Goal: Task Accomplishment & Management: Complete application form

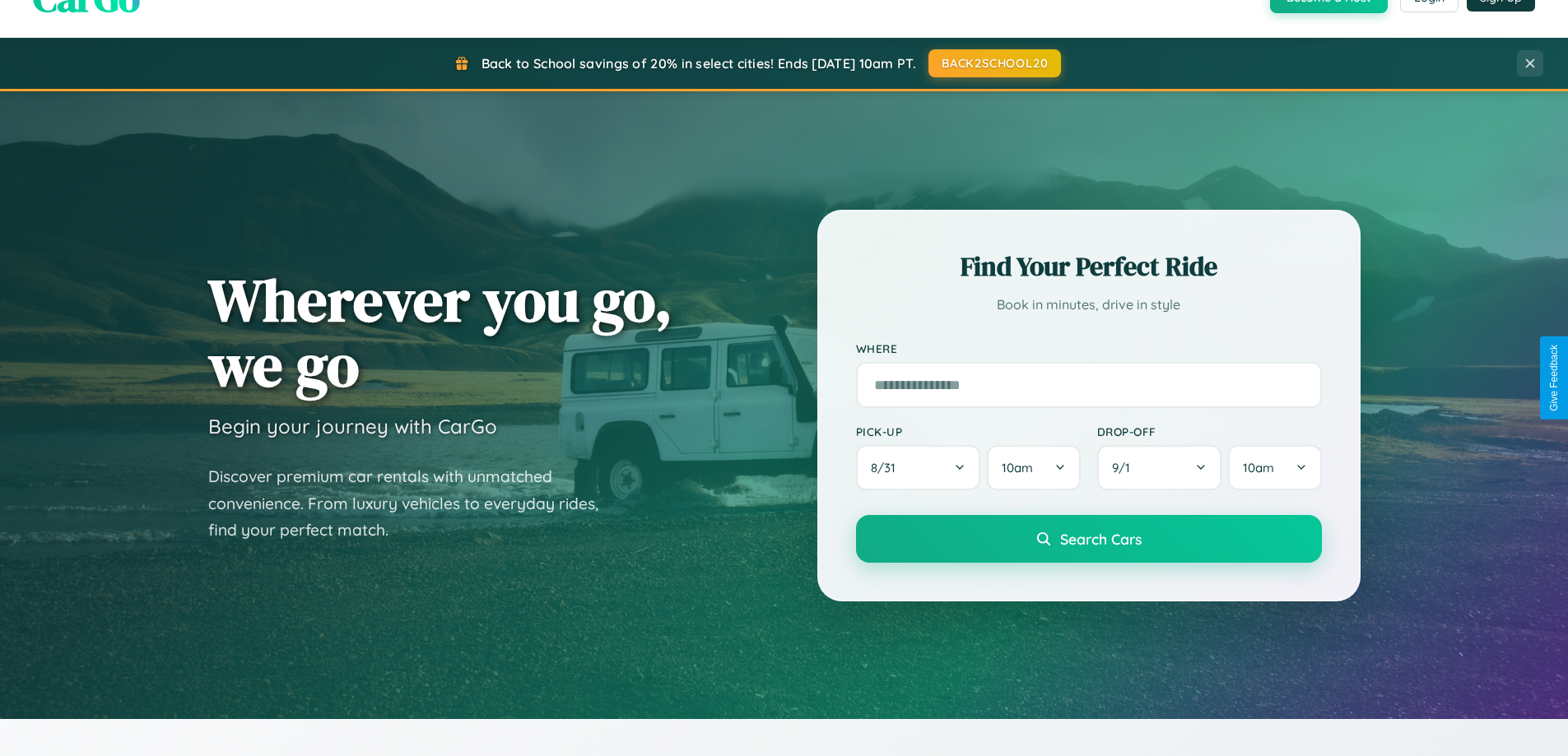
scroll to position [709, 0]
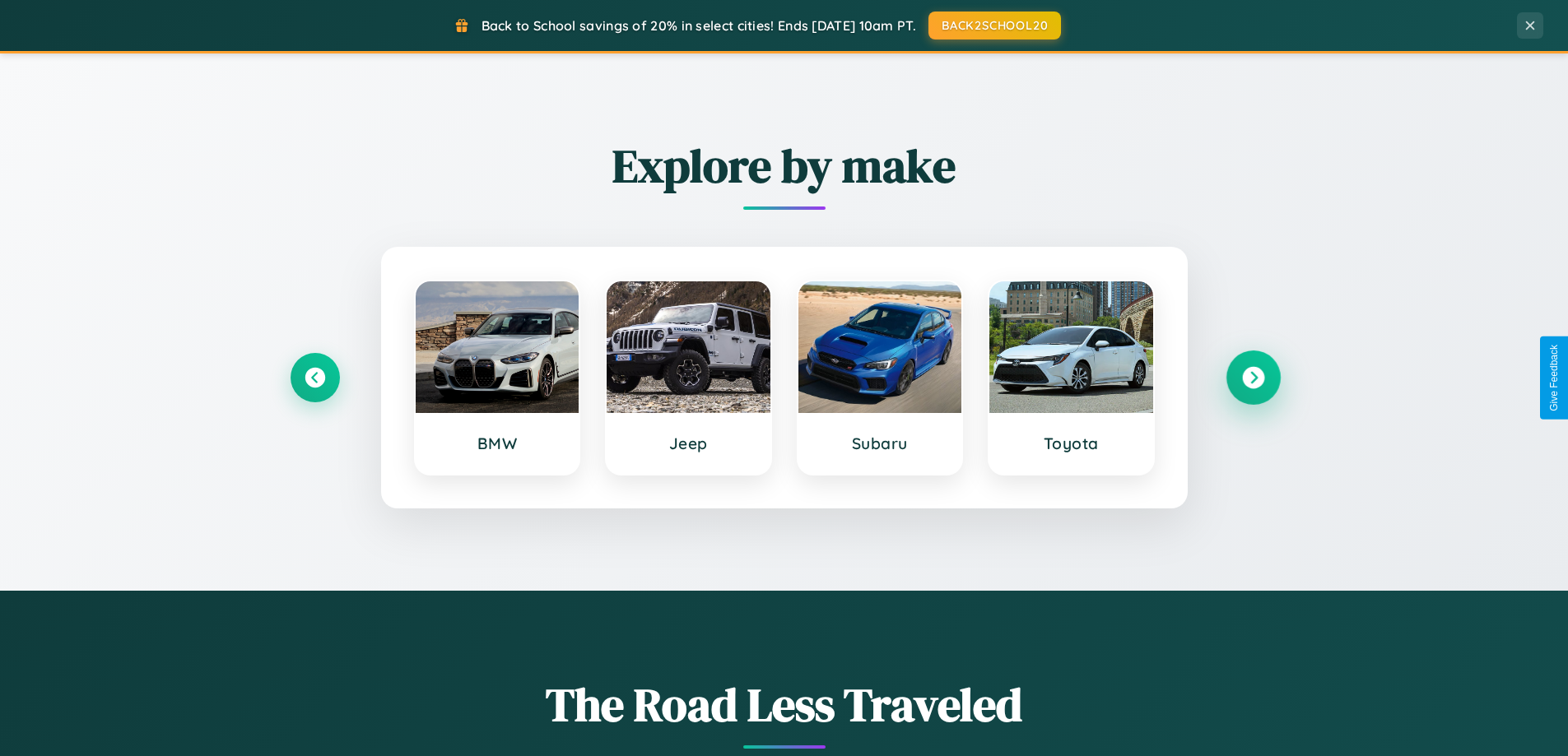
click at [1253, 378] on icon at bounding box center [1253, 378] width 22 height 22
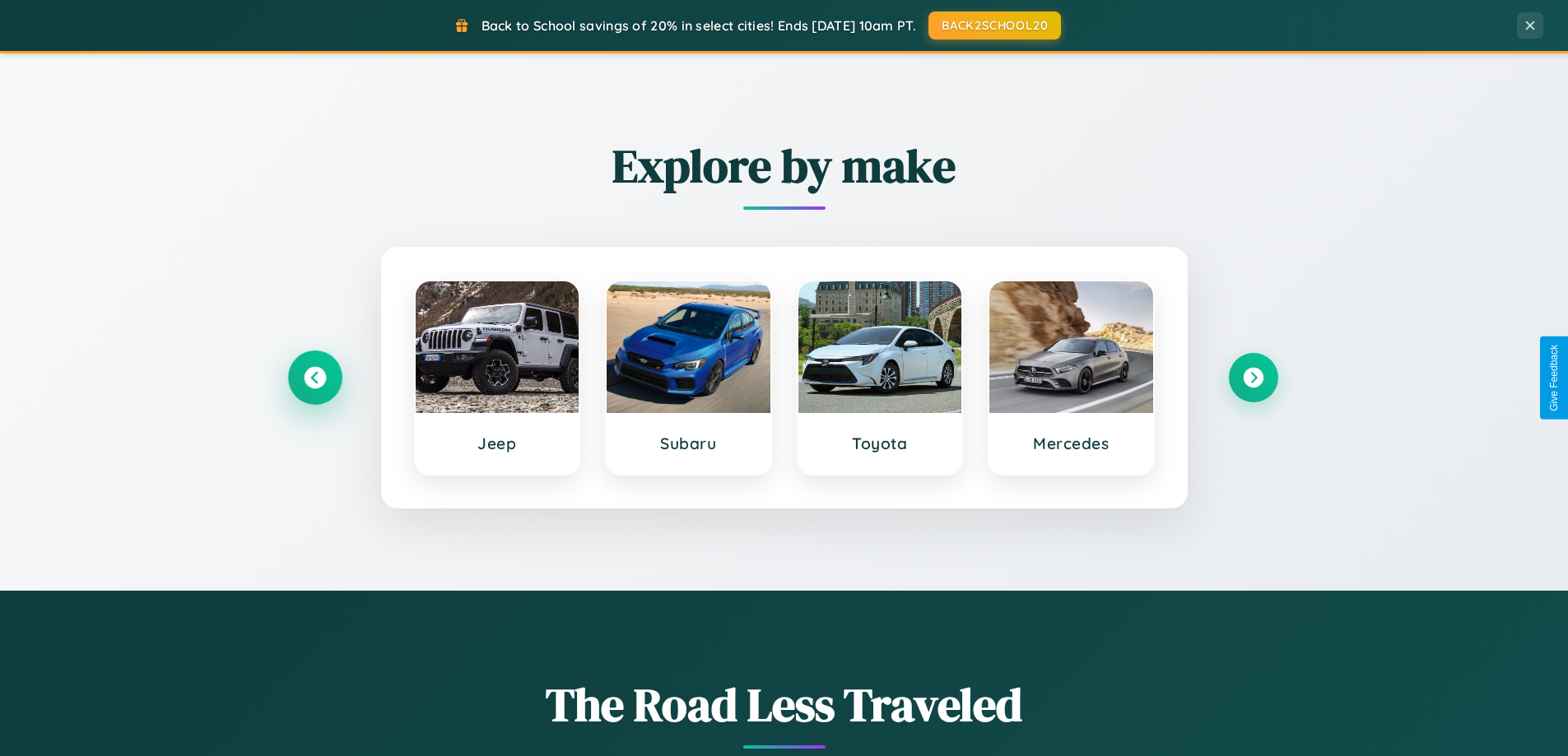
click at [314, 378] on icon at bounding box center [314, 378] width 22 height 22
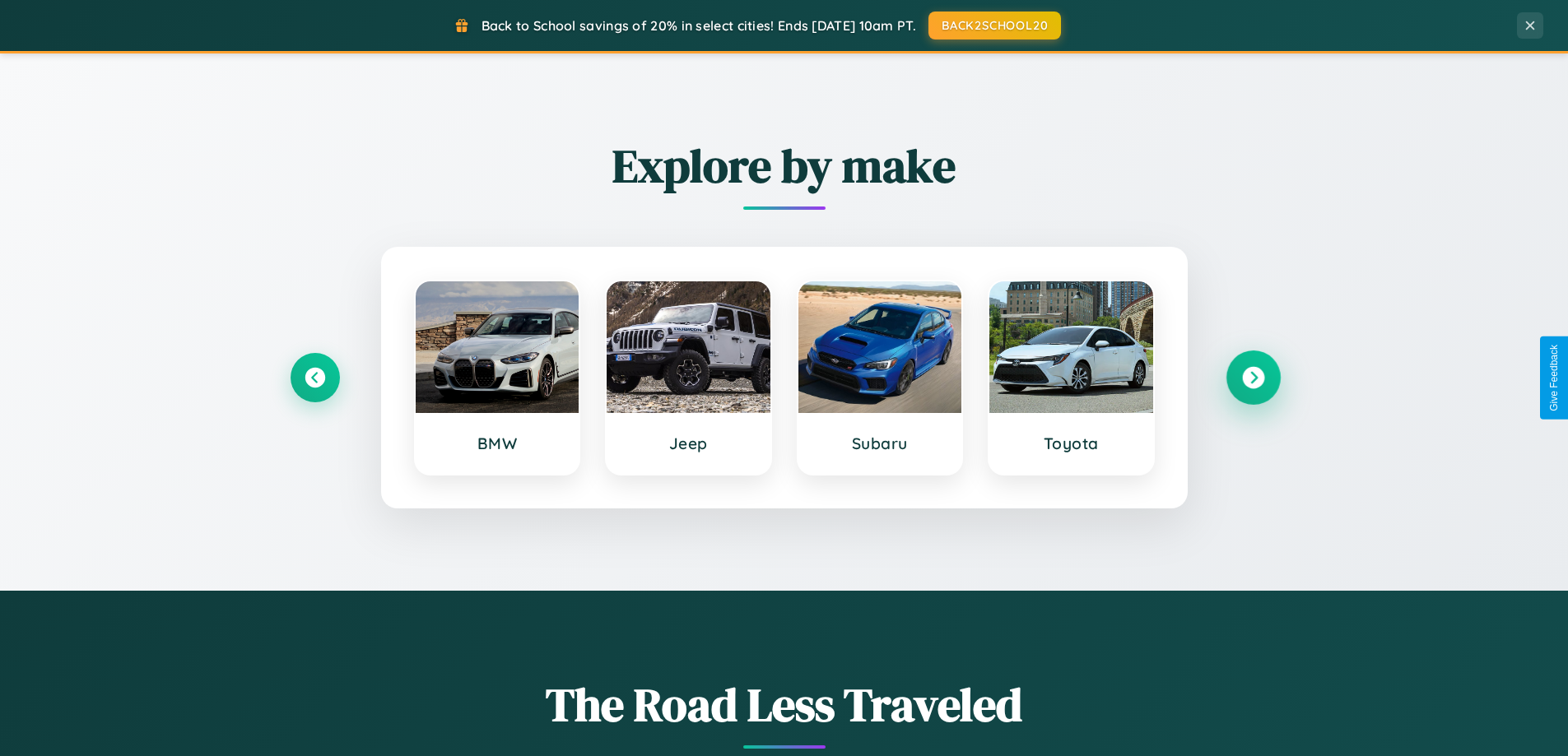
click at [1253, 378] on icon at bounding box center [1253, 378] width 22 height 22
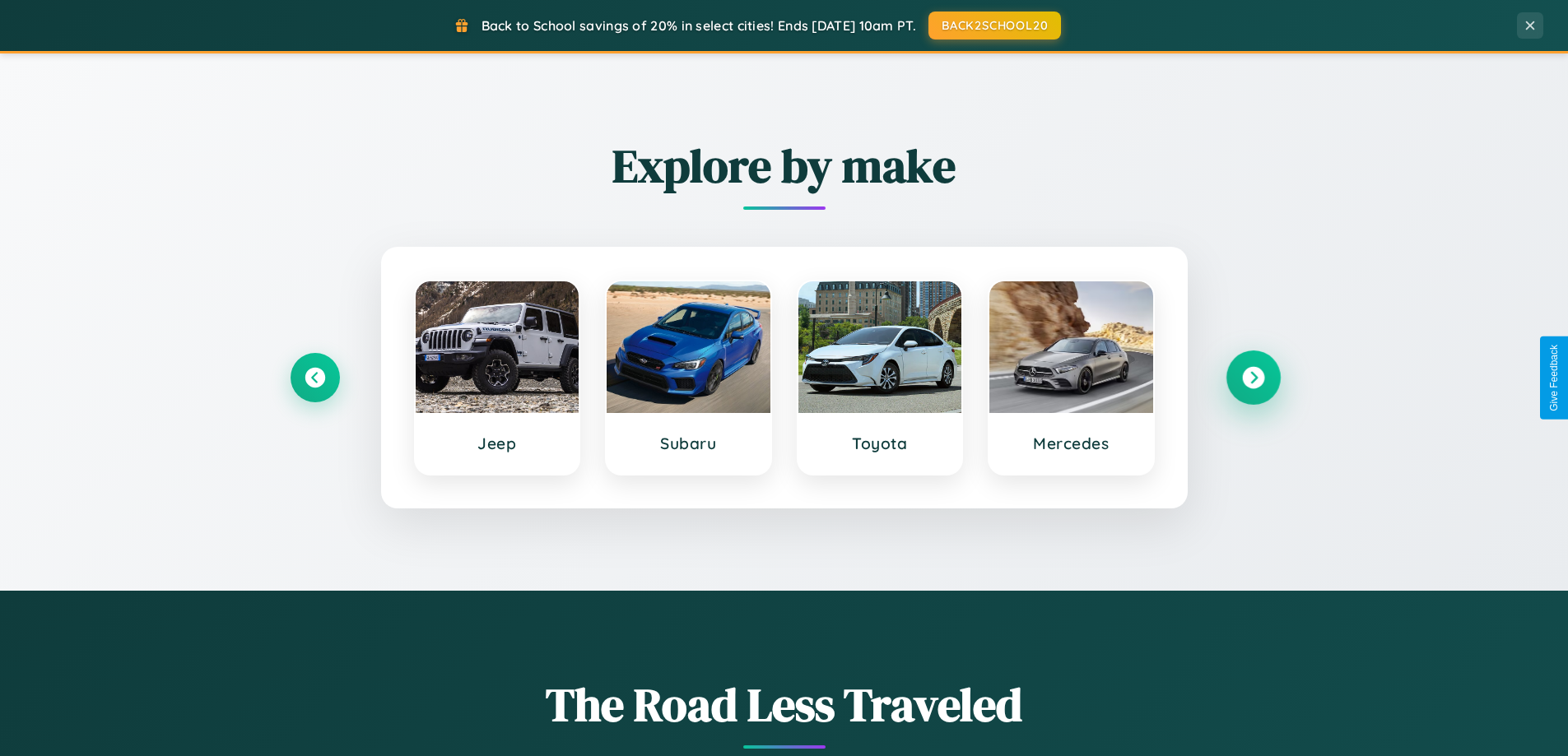
click at [1253, 378] on icon at bounding box center [1253, 378] width 22 height 22
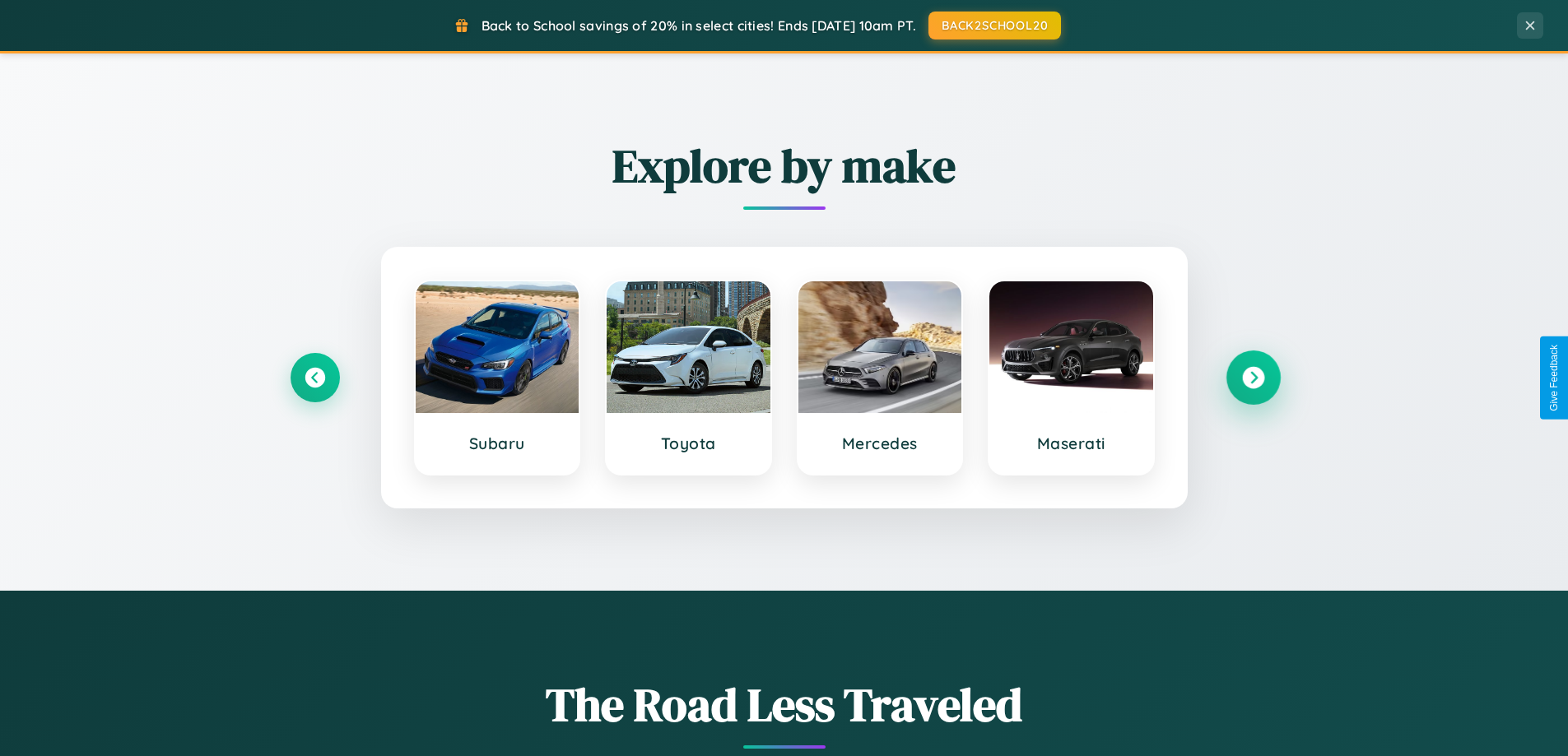
scroll to position [1132, 0]
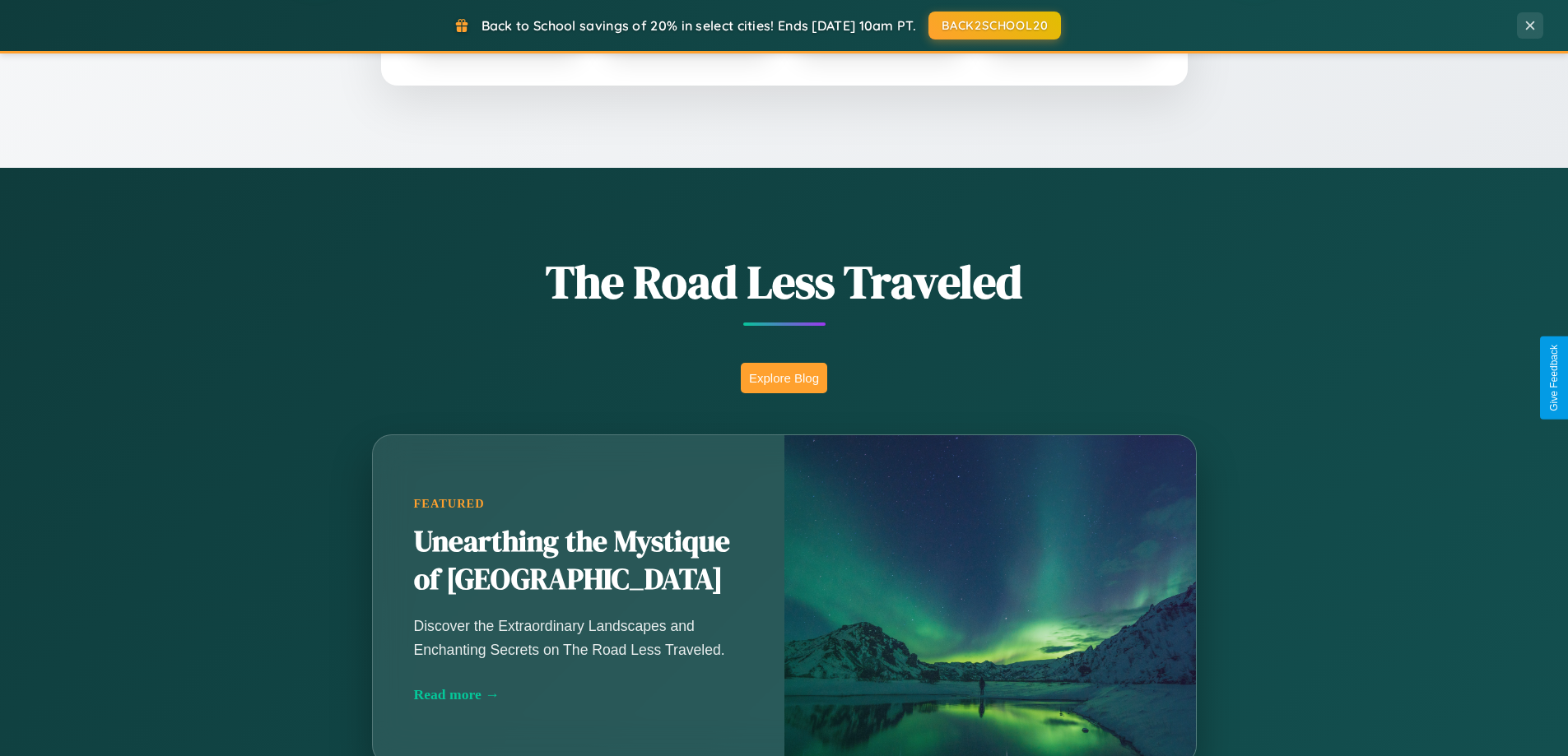
click at [784, 378] on button "Explore Blog" at bounding box center [784, 378] width 86 height 30
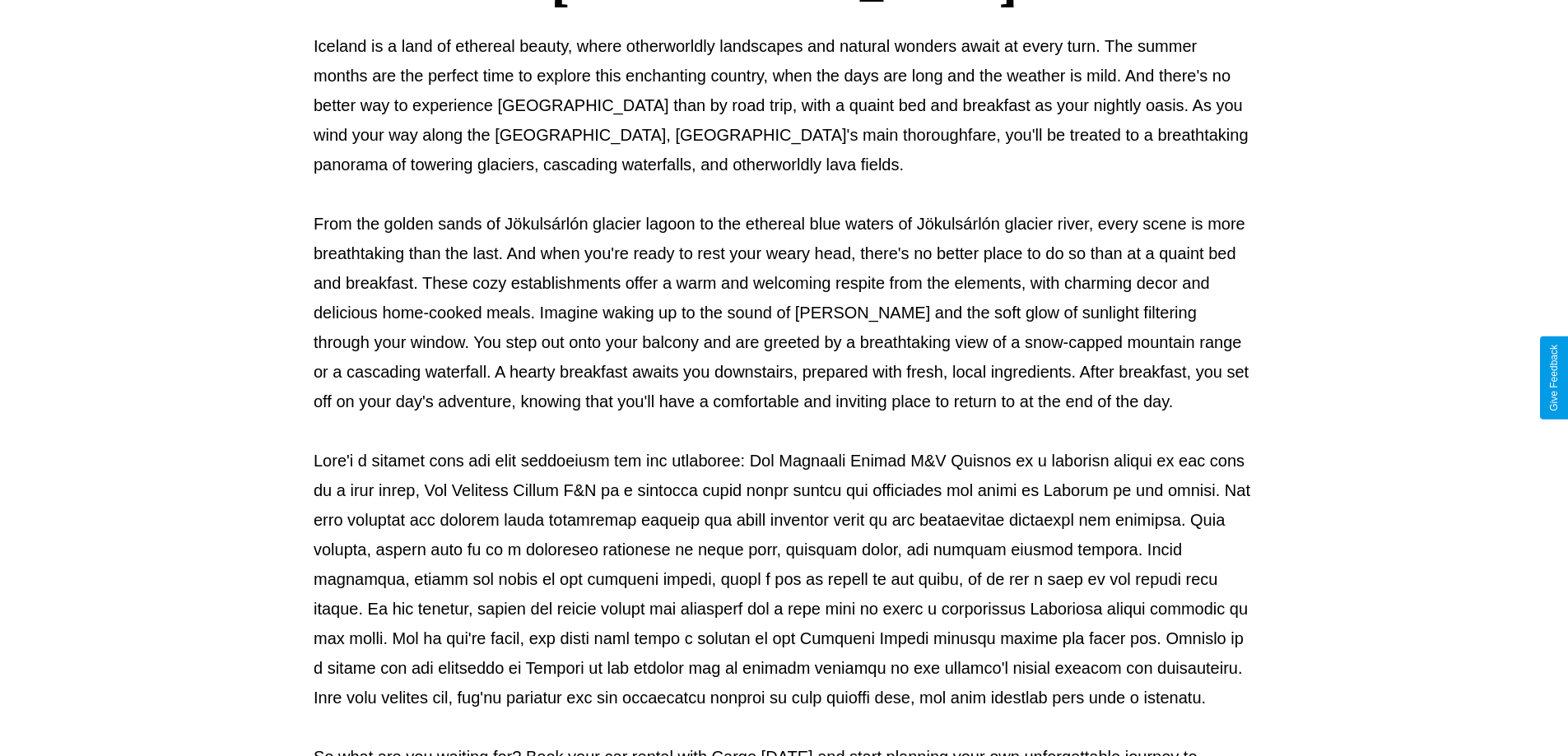
scroll to position [533, 0]
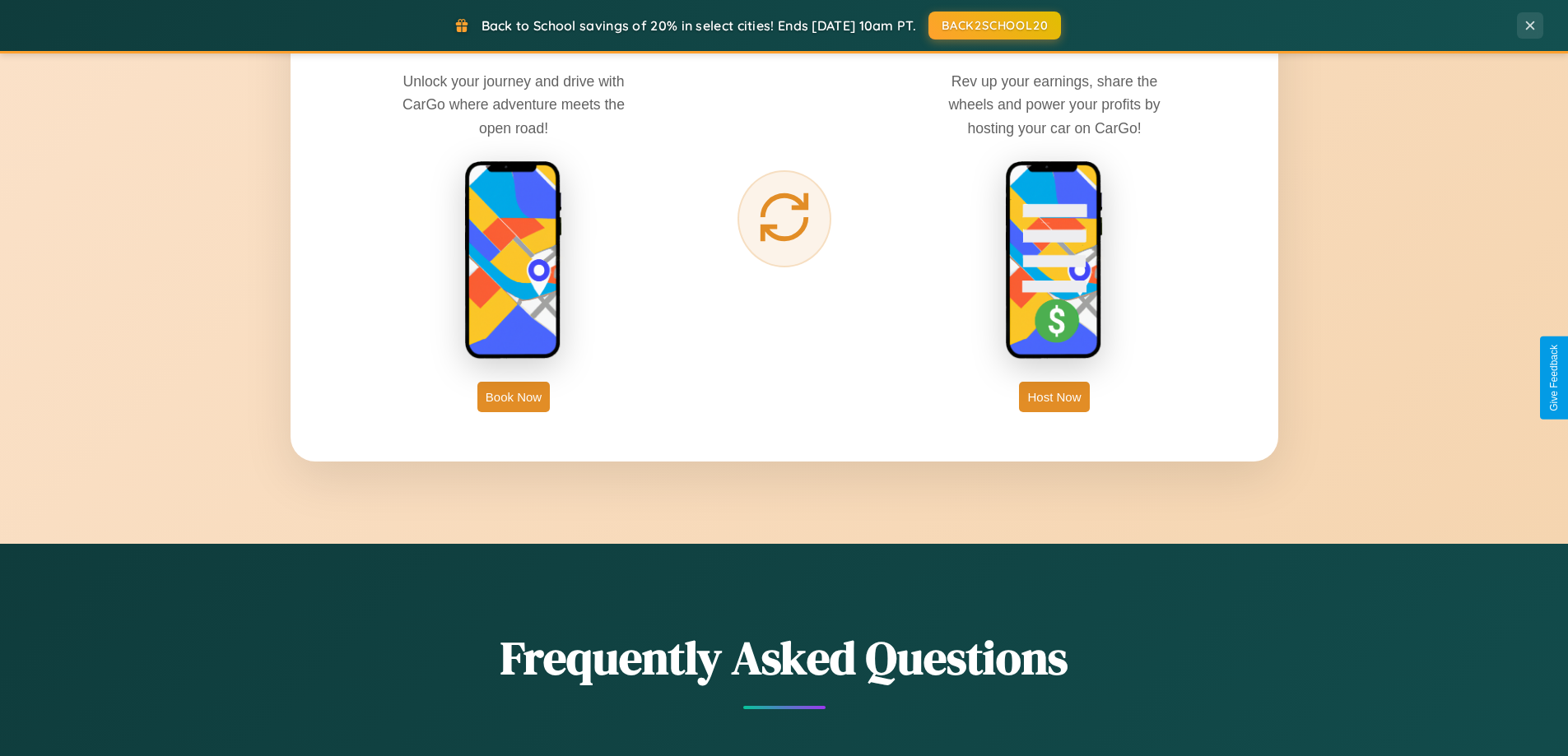
scroll to position [3167, 0]
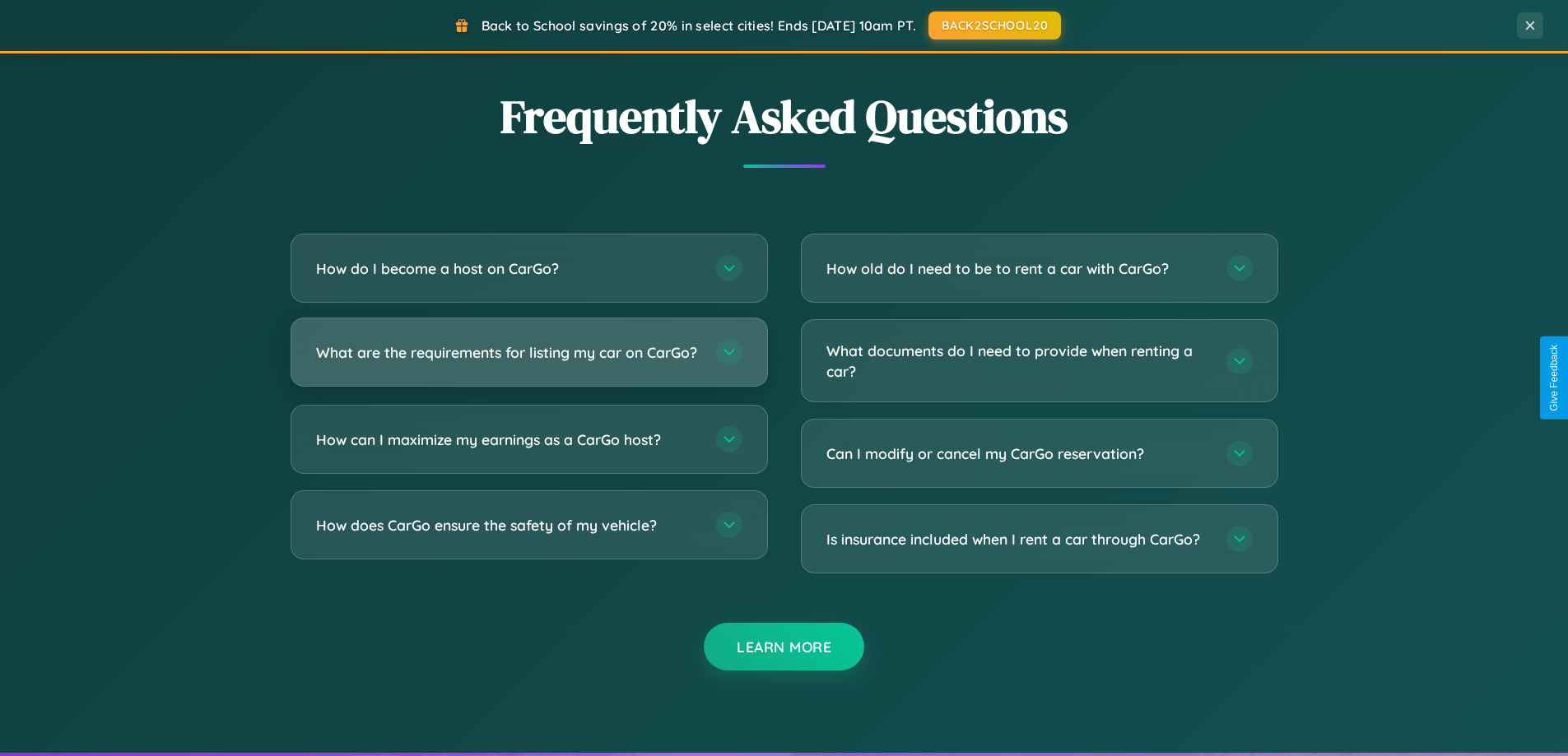
click at [528, 360] on h3 "What are the requirements for listing my car on CarGo?" at bounding box center [508, 352] width 383 height 21
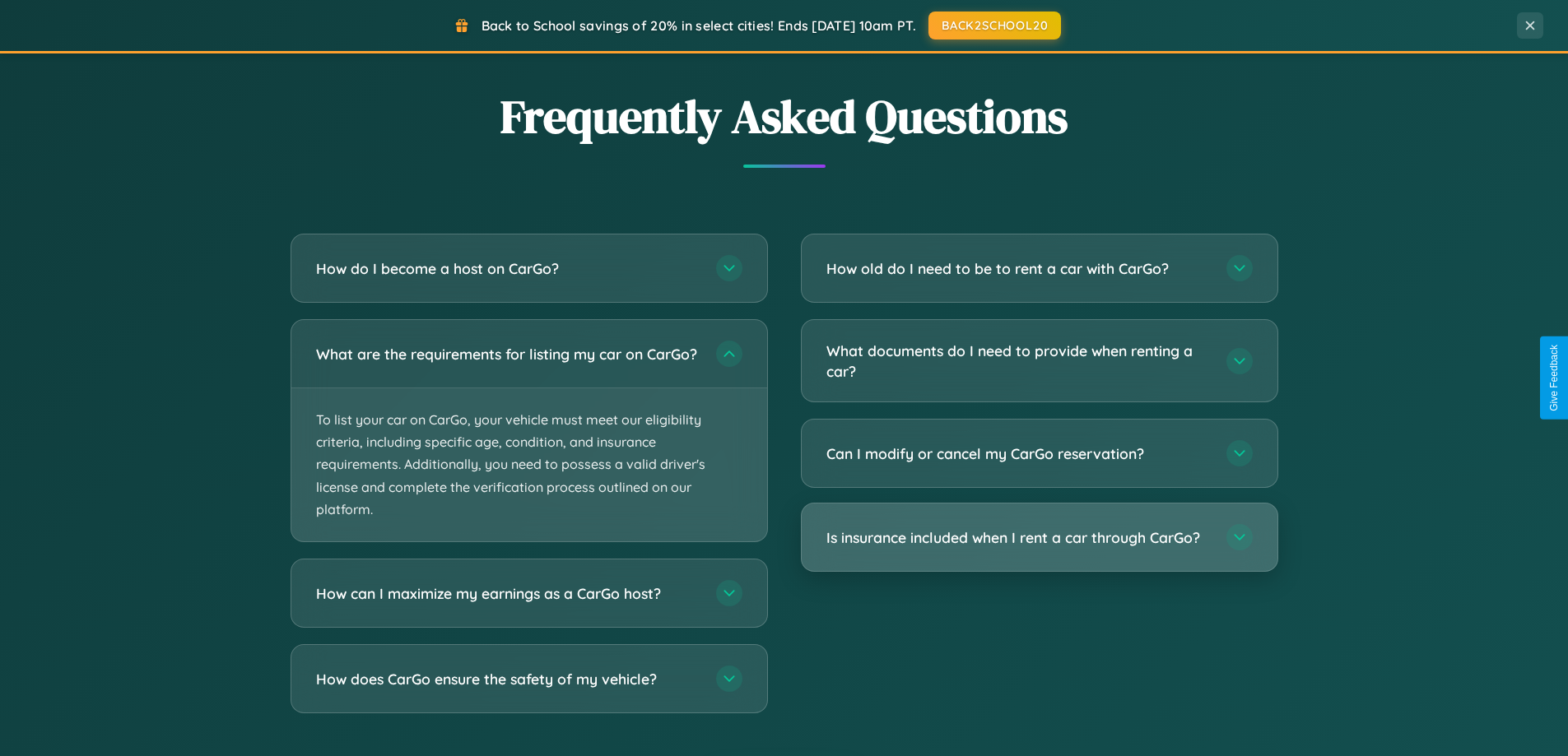
click at [1039, 539] on h3 "Is insurance included when I rent a car through CarGo?" at bounding box center [1018, 537] width 383 height 21
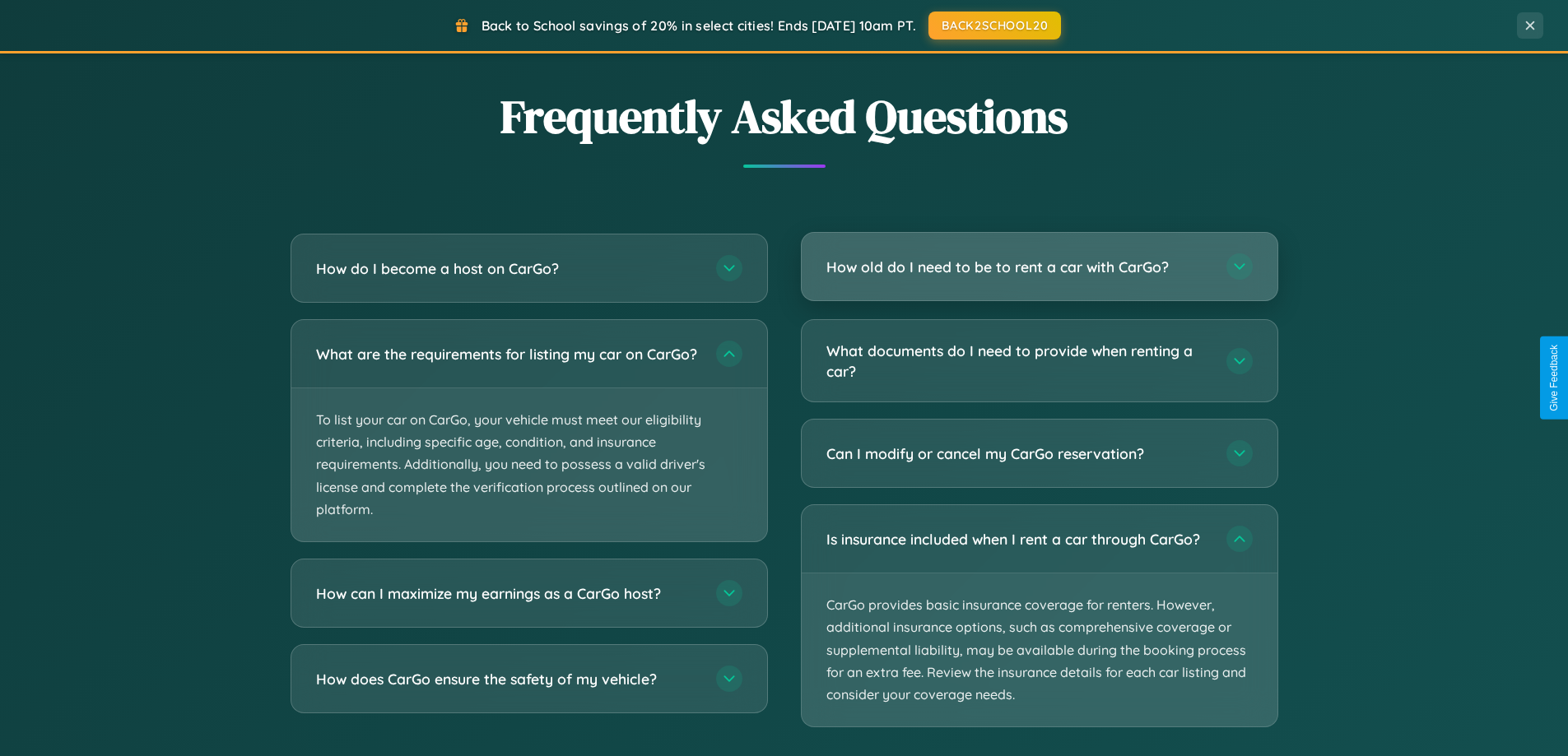
click at [1039, 267] on h3 "How old do I need to be to rent a car with CarGo?" at bounding box center [1018, 267] width 383 height 21
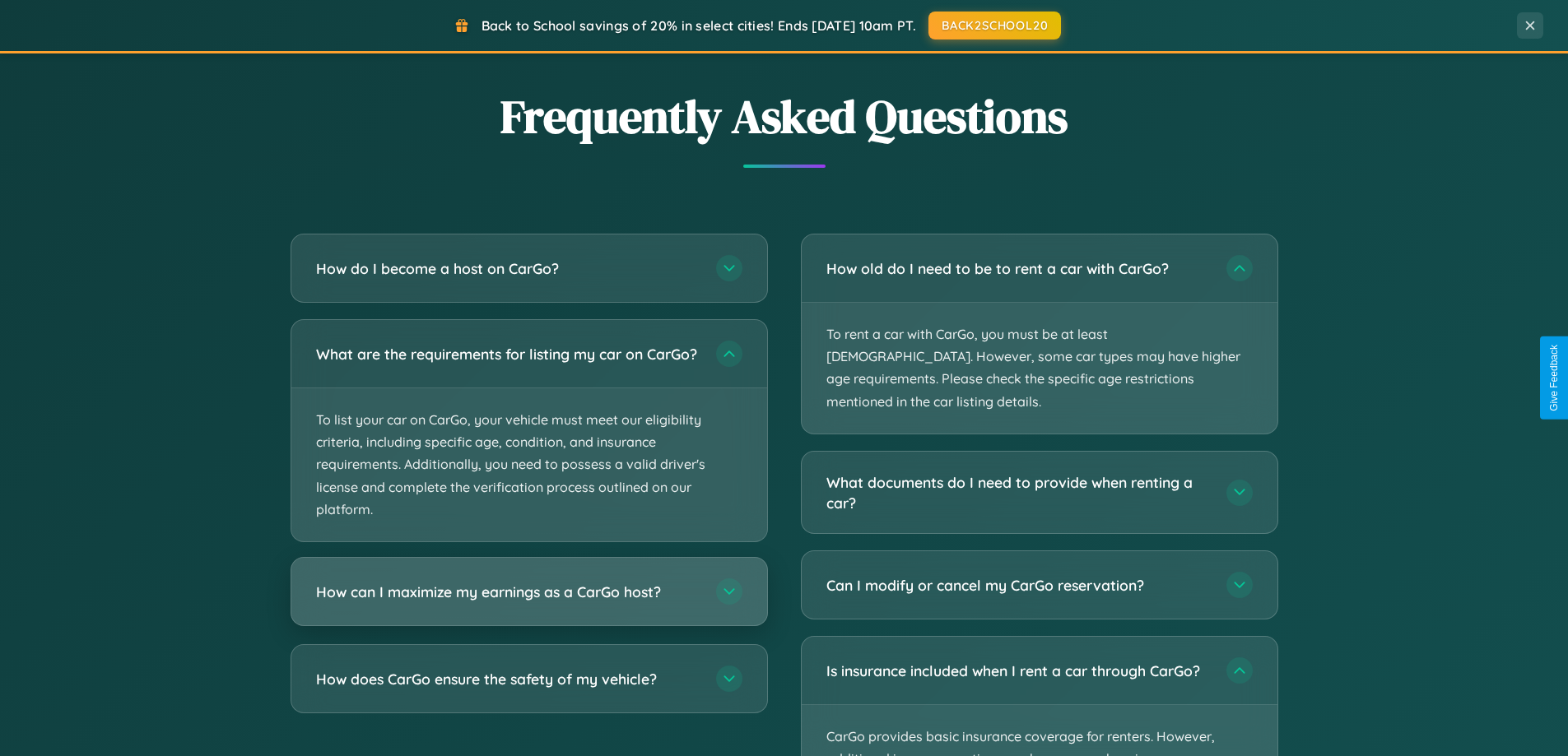
click at [528, 603] on h3 "How can I maximize my earnings as a CarGo host?" at bounding box center [508, 592] width 383 height 21
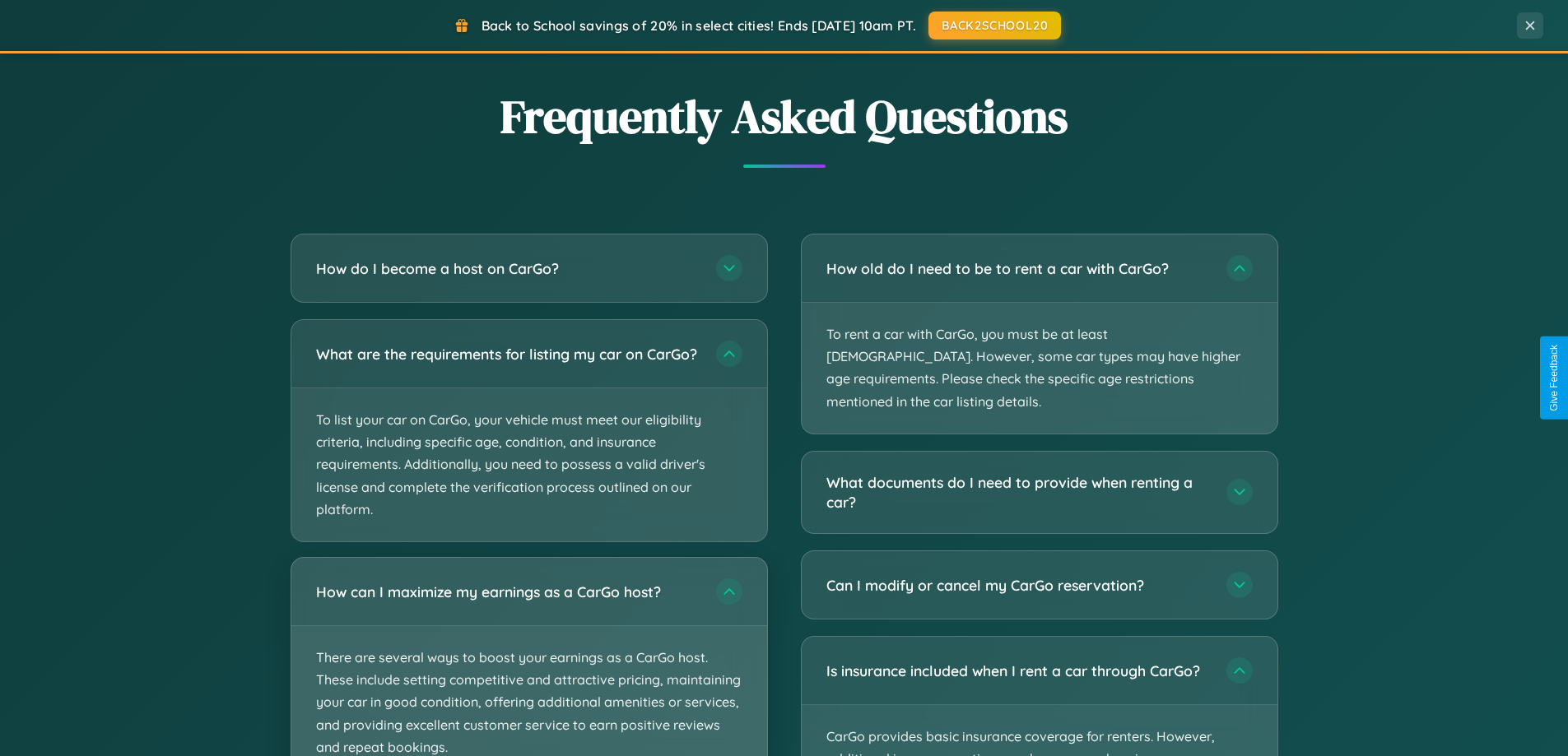
click at [528, 664] on p "There are several ways to boost your earnings as a CarGo host. These include se…" at bounding box center [528, 702] width 476 height 153
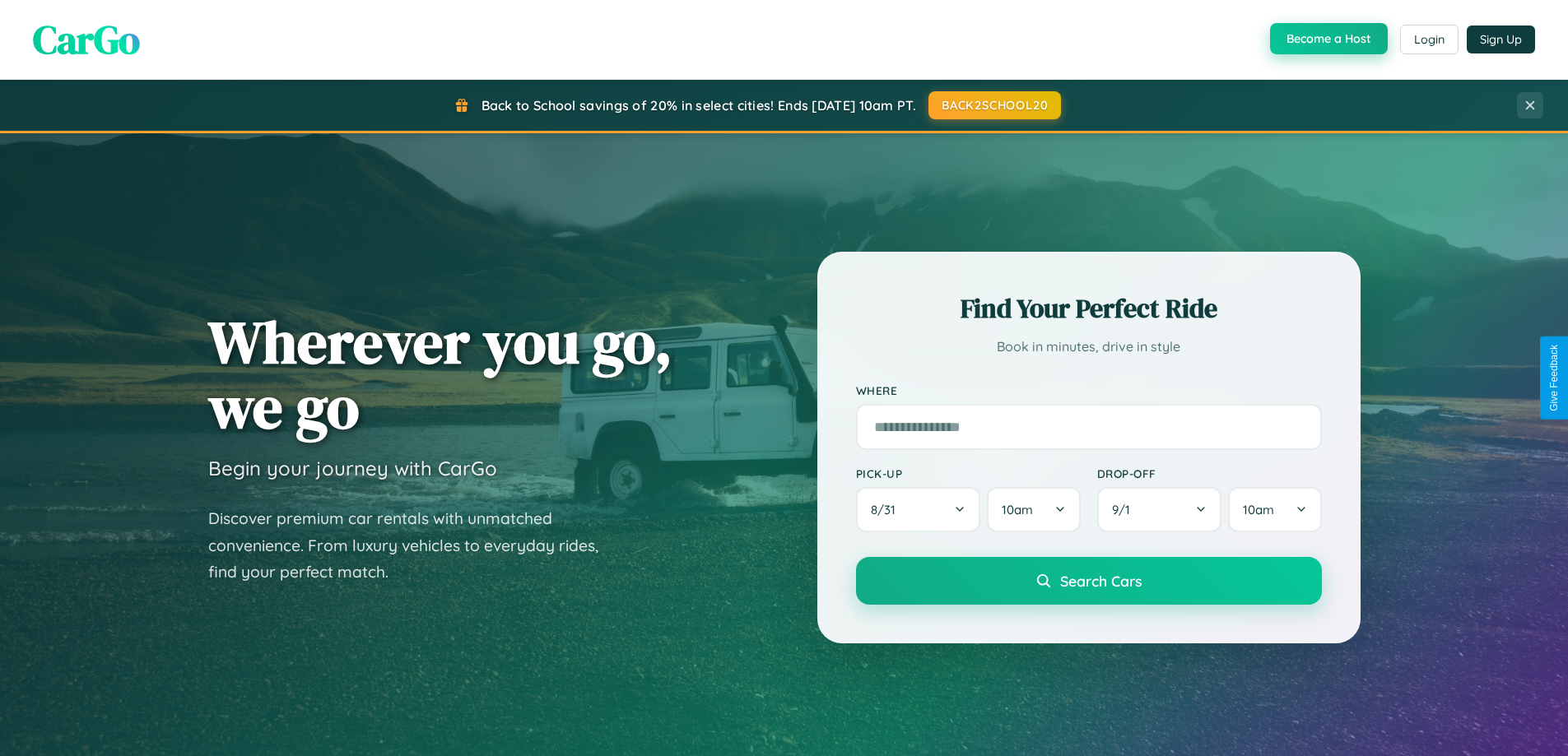
click at [1326, 39] on button "Become a Host" at bounding box center [1328, 39] width 117 height 31
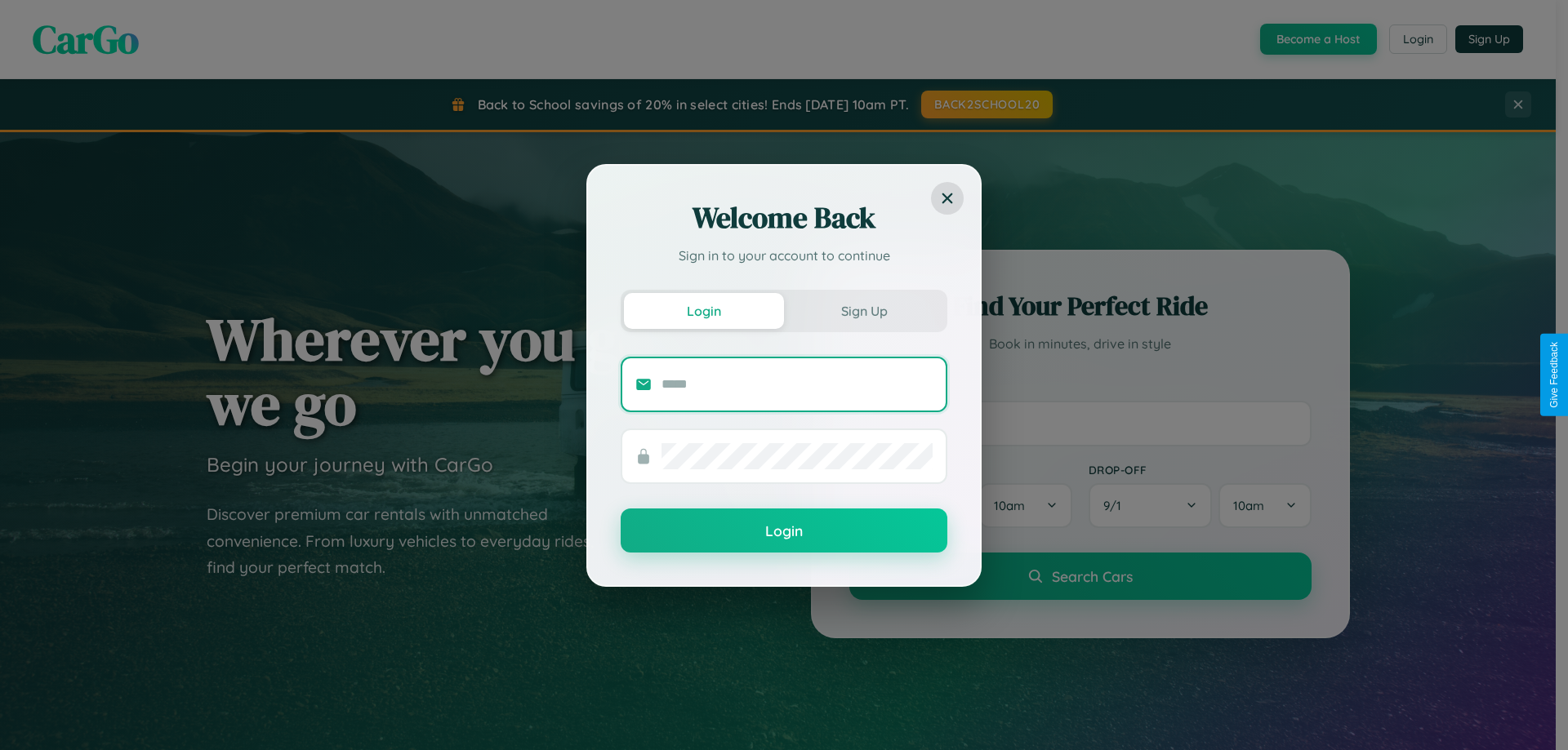
click at [797, 384] on input "text" at bounding box center [796, 384] width 271 height 26
type input "**********"
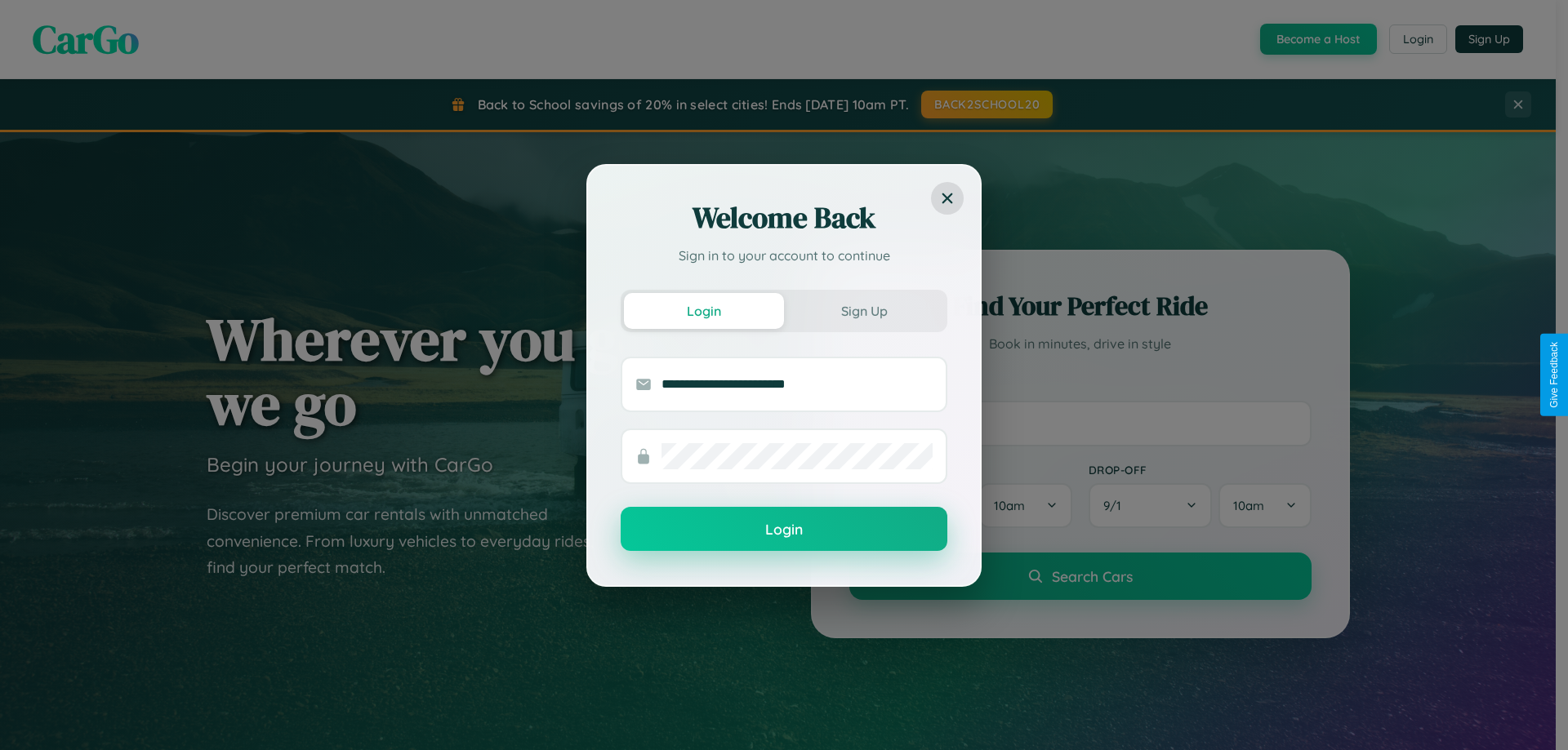
click at [784, 530] on button "Login" at bounding box center [784, 530] width 327 height 44
